Goal: Information Seeking & Learning: Learn about a topic

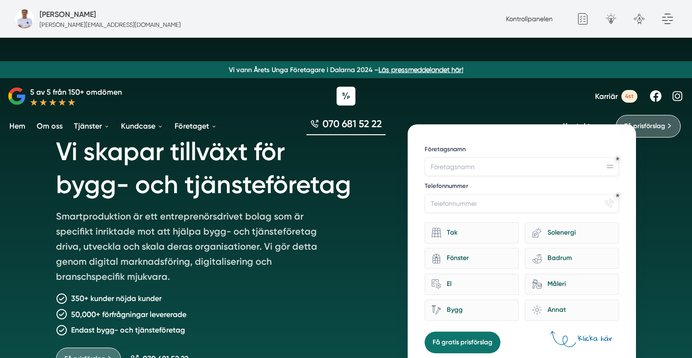
click at [605, 97] on span "Karriär" at bounding box center [606, 96] width 23 height 9
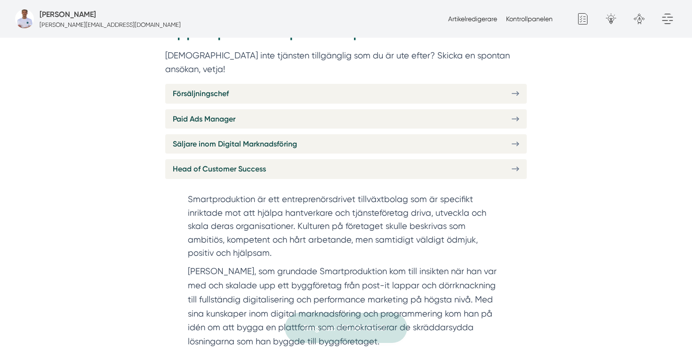
scroll to position [422, 0]
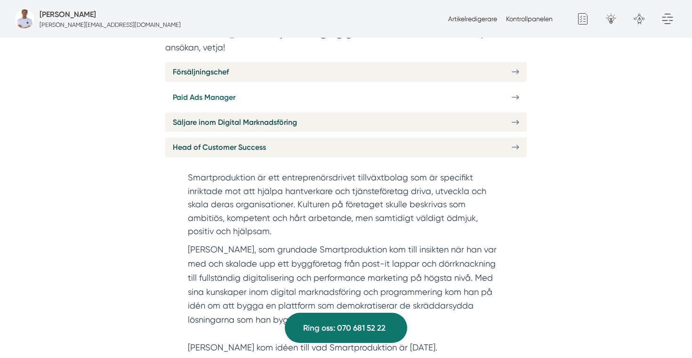
click at [255, 89] on link "Paid Ads Manager" at bounding box center [346, 97] width 362 height 19
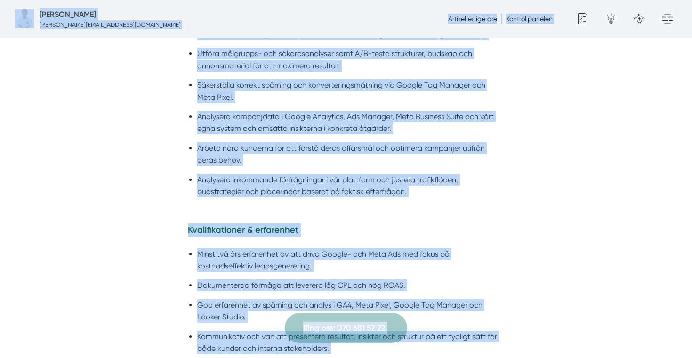
scroll to position [652, 0]
